Goal: Information Seeking & Learning: Learn about a topic

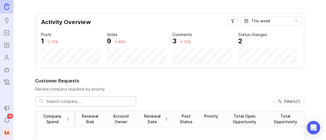
click at [8, 32] on icon "Portal" at bounding box center [7, 33] width 6 height 7
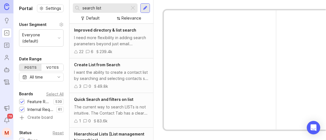
click at [110, 10] on input "search list" at bounding box center [104, 8] width 45 height 6
drag, startPoint x: 110, startPoint y: 7, endPoint x: 58, endPoint y: 7, distance: 52.7
click at [58, 7] on div "Portal Settings User Segment Everyone (default) Date Range Posts Votes All time…" at bounding box center [169, 70] width 312 height 140
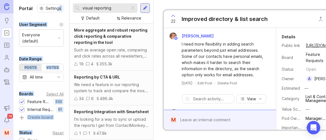
drag, startPoint x: 121, startPoint y: 11, endPoint x: 55, endPoint y: 11, distance: 65.8
click at [55, 11] on div "Portal Settings User Segment Everyone (default) Date Range Posts Votes All time…" at bounding box center [169, 70] width 312 height 140
click at [104, 9] on input "visual reporting" at bounding box center [104, 8] width 45 height 6
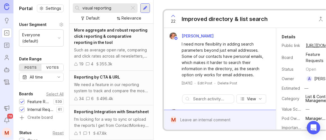
drag, startPoint x: 115, startPoint y: 8, endPoint x: 81, endPoint y: 9, distance: 33.9
click at [81, 9] on div "visual reporting" at bounding box center [101, 8] width 57 height 10
click at [125, 50] on div "Such as average open rate, comparing and click rates across all newsletters, re…" at bounding box center [111, 53] width 75 height 12
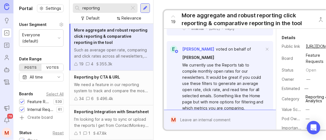
scroll to position [153, 0]
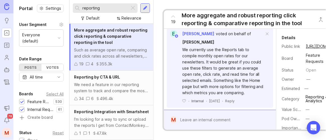
drag, startPoint x: 105, startPoint y: 7, endPoint x: 65, endPoint y: 7, distance: 40.3
click at [65, 7] on div "Portal Settings User Segment Everyone (default) Date Range Posts Votes All time…" at bounding box center [169, 70] width 312 height 140
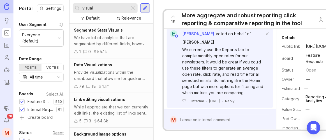
click at [118, 39] on div "We have lot of analytics that are segmented by different fields, however the vi…" at bounding box center [111, 41] width 75 height 12
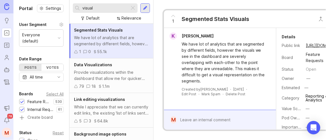
click at [120, 73] on div "Provide visualizations within the dashboard that allow me for quicker insight i…" at bounding box center [111, 75] width 75 height 12
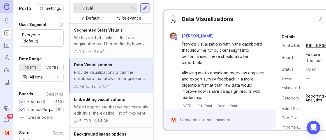
click at [99, 9] on input "visual" at bounding box center [104, 8] width 45 height 6
drag, startPoint x: 80, startPoint y: 9, endPoint x: 75, endPoint y: 9, distance: 5.6
click at [75, 9] on div "visual" at bounding box center [101, 8] width 57 height 10
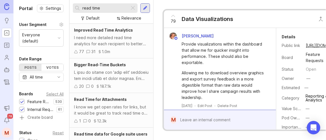
click at [115, 37] on div "I need more detailed read time analytics for each recipient to better understan…" at bounding box center [111, 41] width 75 height 12
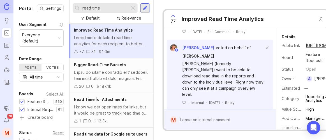
click at [101, 6] on input "read time" at bounding box center [104, 8] width 45 height 6
drag, startPoint x: 109, startPoint y: 6, endPoint x: 72, endPoint y: 9, distance: 37.4
click at [72, 9] on div "read time Default Relevance" at bounding box center [111, 12] width 84 height 24
type input "remove primary language"
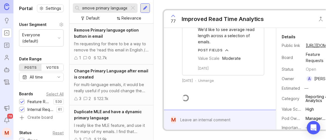
scroll to position [1374, 0]
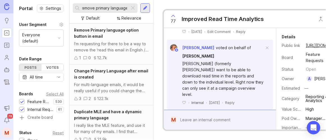
click at [117, 41] on div "I'm requesting for there to be a way to remove the ‘read this email in English …" at bounding box center [111, 47] width 75 height 12
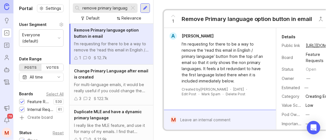
click at [128, 8] on div "remove primary language" at bounding box center [101, 8] width 57 height 10
click at [132, 8] on div at bounding box center [132, 7] width 7 height 7
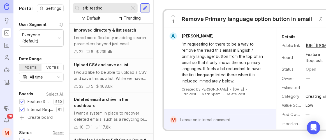
type input "a/b testing"
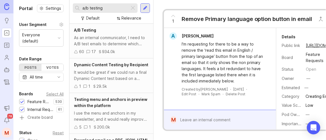
click at [105, 37] on div "As an internal communicator, I need to A/B test emails to determine which versi…" at bounding box center [111, 41] width 75 height 12
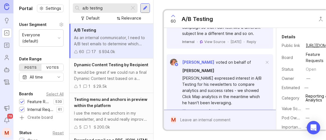
scroll to position [866, 0]
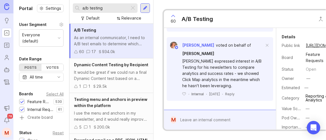
click at [105, 8] on input "a/b testing" at bounding box center [104, 8] width 45 height 6
drag, startPoint x: 110, startPoint y: 7, endPoint x: 77, endPoint y: 9, distance: 33.1
click at [77, 9] on div "a/b testing" at bounding box center [101, 8] width 57 height 10
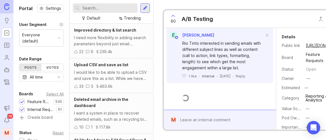
scroll to position [866, 0]
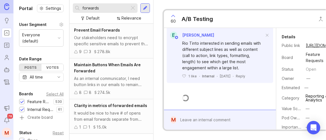
scroll to position [866, 0]
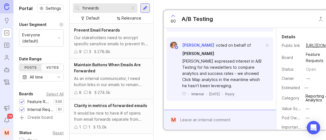
click at [123, 42] on div "Our stakeholders need to encrypt specific sensitive emails to prevent that info…" at bounding box center [111, 41] width 75 height 12
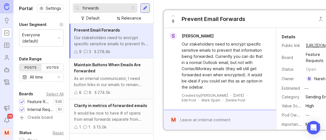
click at [128, 72] on div "Maintain Buttons When Emails Are Forwarded" at bounding box center [111, 68] width 75 height 12
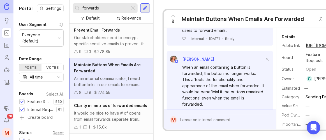
scroll to position [587, 0]
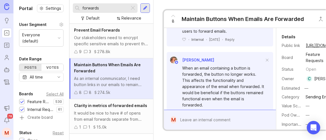
click at [120, 111] on div "It would be nice to have # of opens from email forwards separate from recipient…" at bounding box center [111, 116] width 75 height 12
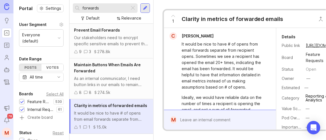
click at [102, 7] on input "forwards" at bounding box center [104, 8] width 45 height 6
drag, startPoint x: 115, startPoint y: 7, endPoint x: 53, endPoint y: 9, distance: 62.2
click at [53, 9] on div "Portal Settings User Segment Everyone (default) Date Range Posts Votes All time…" at bounding box center [169, 70] width 312 height 140
type input "visual"
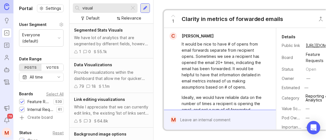
click at [110, 73] on div "Provide visualizations within the dashboard that allow me for quicker insight i…" at bounding box center [111, 75] width 75 height 12
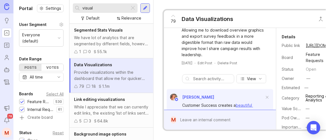
scroll to position [51, 0]
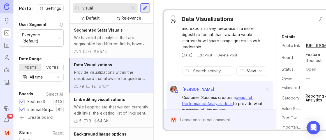
click at [250, 70] on span "View" at bounding box center [251, 71] width 9 height 6
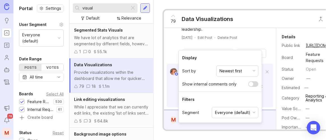
scroll to position [76, 0]
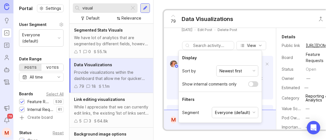
click at [248, 41] on button "View" at bounding box center [251, 45] width 30 height 9
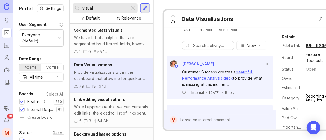
scroll to position [102, 0]
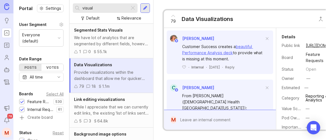
click at [187, 52] on link "beautiful Performance Analysis deck" at bounding box center [217, 49] width 71 height 11
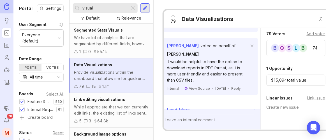
scroll to position [204, 0]
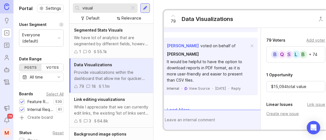
click at [313, 37] on div "Add voter" at bounding box center [315, 40] width 19 height 6
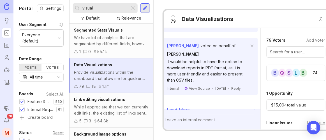
click at [300, 102] on div "$ 15,094 total value" at bounding box center [295, 105] width 59 height 11
click at [303, 47] on div at bounding box center [295, 52] width 59 height 11
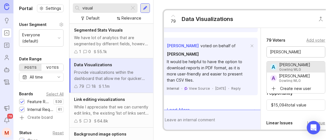
type input "[PERSON_NAME]"
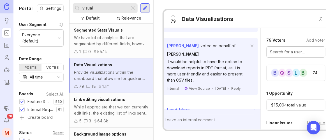
drag, startPoint x: 110, startPoint y: 10, endPoint x: 113, endPoint y: 7, distance: 4.0
click at [111, 10] on input "visual" at bounding box center [104, 8] width 45 height 6
drag, startPoint x: 100, startPoint y: 6, endPoint x: 46, endPoint y: 9, distance: 54.7
click at [46, 9] on div "Portal Settings User Segment Everyone (default) Date Range Posts Votes All time…" at bounding box center [169, 70] width 312 height 140
type input "remove language"
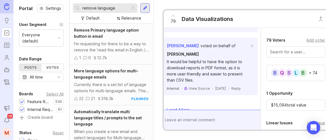
click at [132, 8] on div at bounding box center [132, 7] width 7 height 7
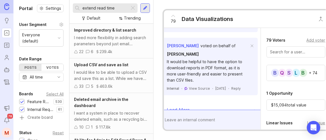
type input "extend read time"
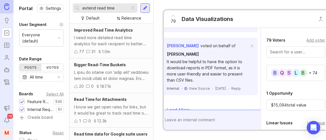
click at [108, 39] on div "I need more detailed read time analytics for each recipient to better understan…" at bounding box center [111, 41] width 75 height 12
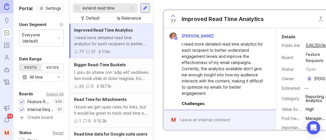
click at [119, 70] on div at bounding box center [111, 75] width 75 height 12
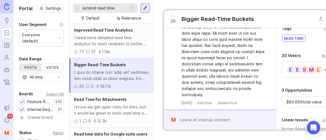
scroll to position [178, 0]
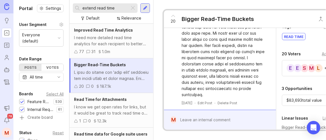
click at [322, 52] on div "Add voter" at bounding box center [331, 54] width 19 height 6
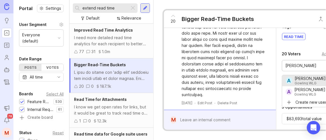
type input "[PERSON_NAME]"
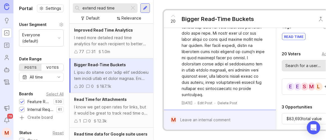
scroll to position [0, 4]
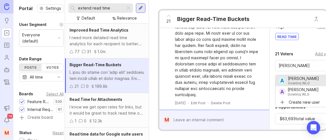
type input "[PERSON_NAME]"
